Goal: Transaction & Acquisition: Purchase product/service

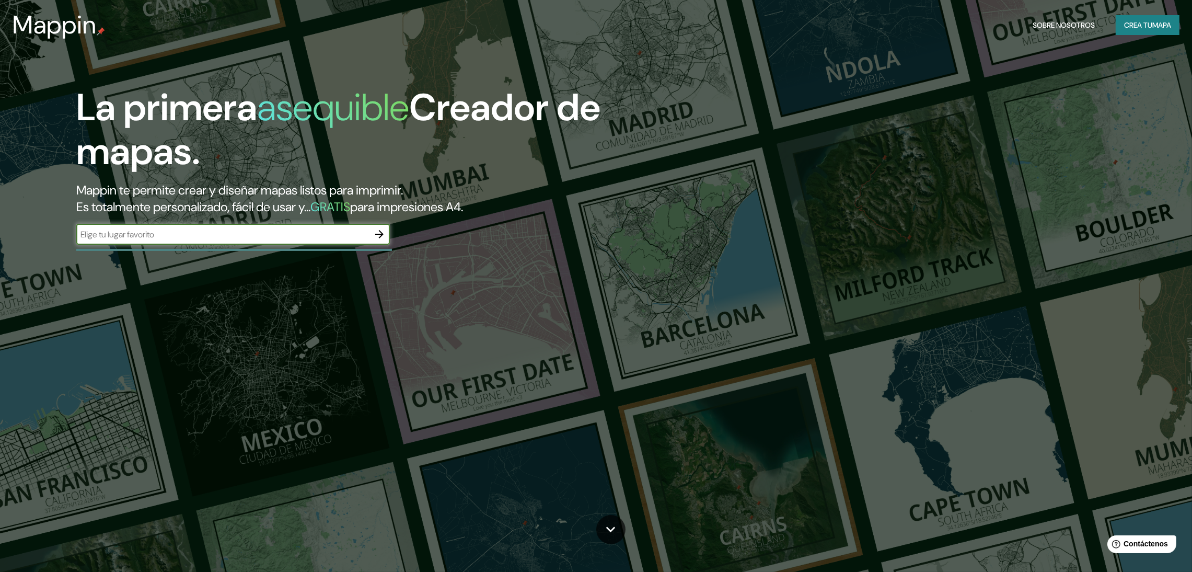
click at [1146, 28] on font "Crea tu" at bounding box center [1138, 24] width 28 height 9
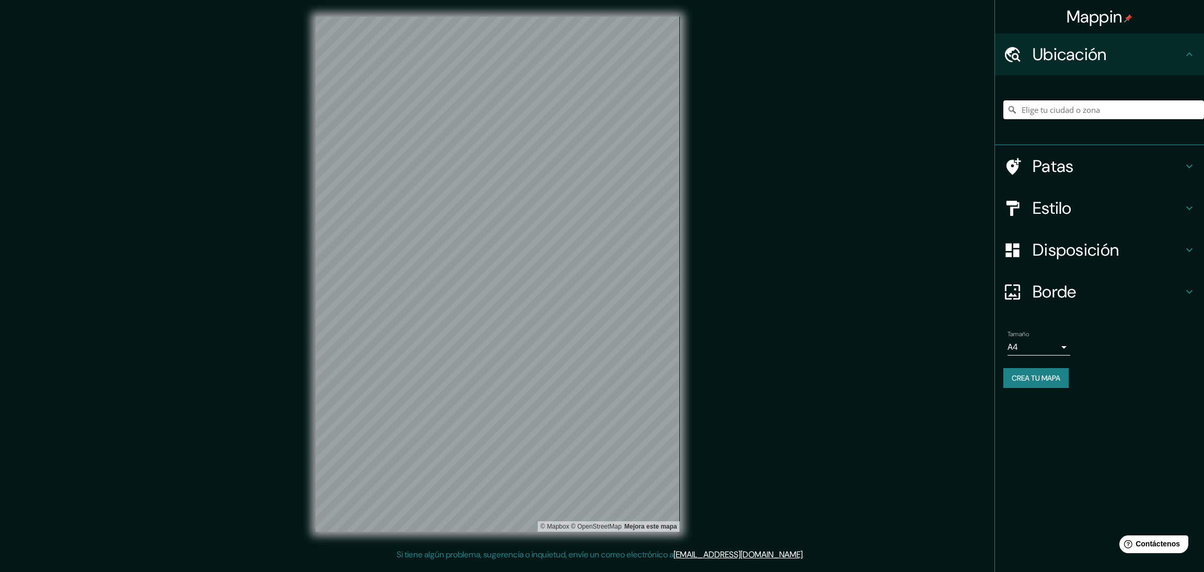
click at [1088, 114] on input "Elige tu ciudad o zona" at bounding box center [1103, 109] width 201 height 19
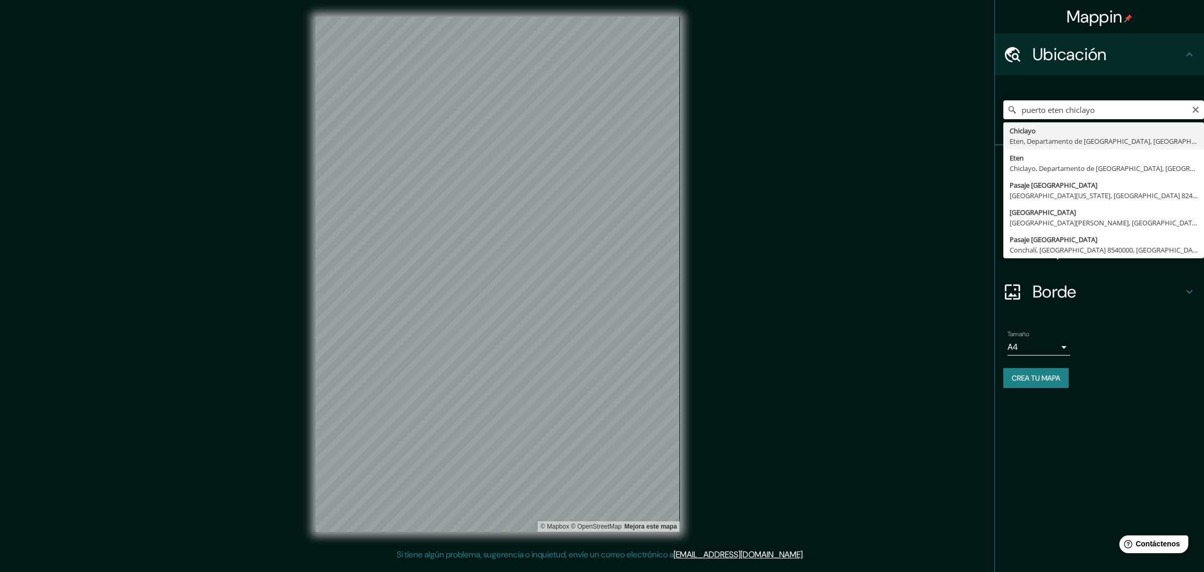
type input "Chiclayo, Eten, [GEOGRAPHIC_DATA], [GEOGRAPHIC_DATA]"
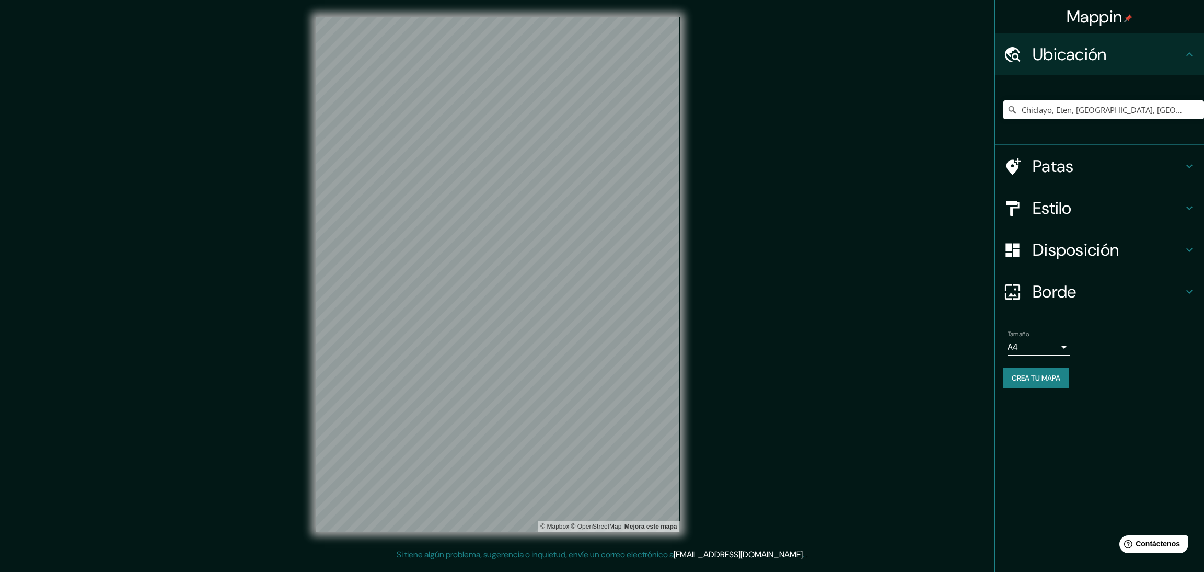
click at [1058, 343] on body "Mappin Ubicación Chiclayo, [GEOGRAPHIC_DATA], Departamento de [GEOGRAPHIC_DATA]…" at bounding box center [602, 286] width 1204 height 572
click at [1037, 383] on li "A3" at bounding box center [1038, 387] width 63 height 19
type input "a4"
click at [1094, 229] on div "Disposición" at bounding box center [1099, 250] width 209 height 42
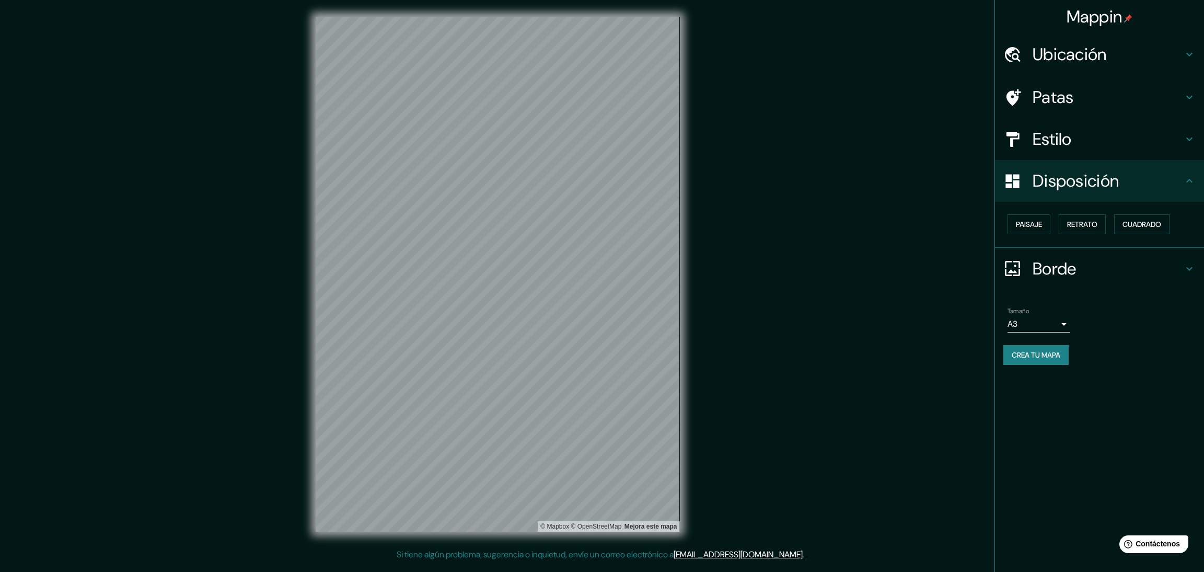
click at [1186, 125] on div "Estilo" at bounding box center [1099, 139] width 209 height 42
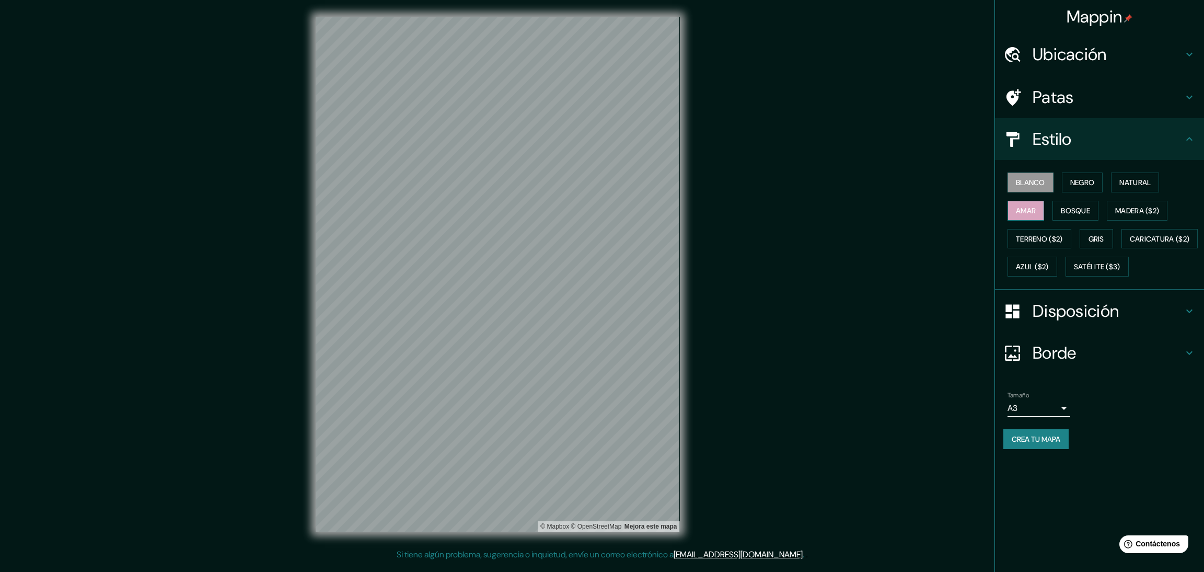
click at [1033, 211] on font "Amar" at bounding box center [1026, 210] width 20 height 9
click at [1095, 178] on font "Negro" at bounding box center [1082, 182] width 25 height 9
click at [1024, 179] on font "Blanco" at bounding box center [1030, 182] width 29 height 9
click at [1032, 444] on font "Crea tu mapa" at bounding box center [1036, 438] width 49 height 9
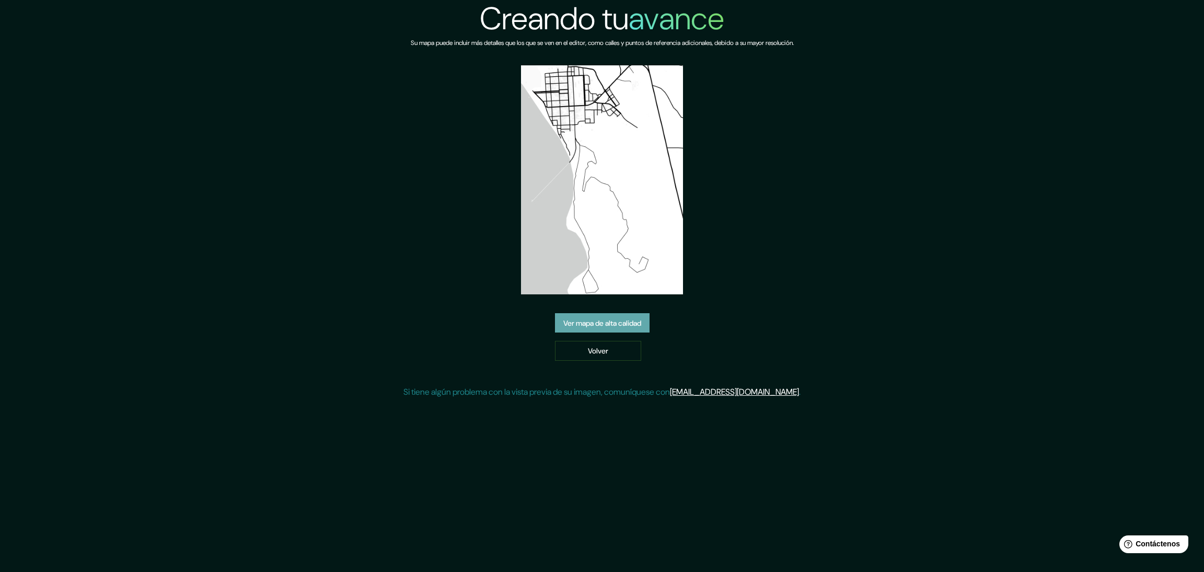
click at [610, 318] on font "Ver mapa de alta calidad" at bounding box center [602, 322] width 78 height 9
